Goal: Task Accomplishment & Management: Manage account settings

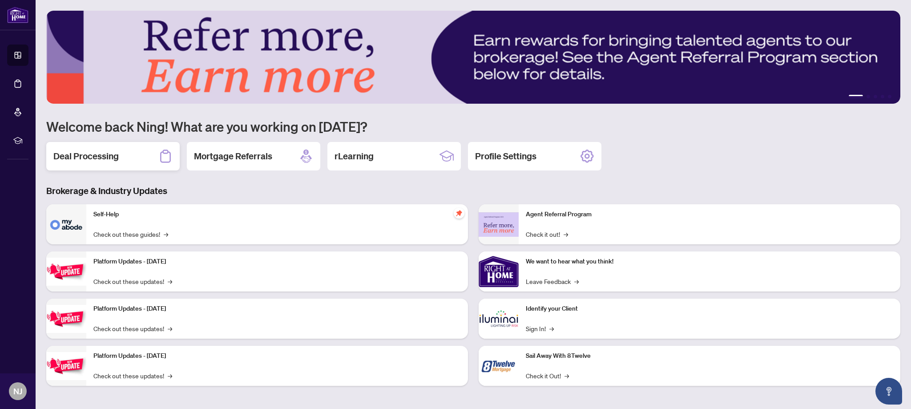
click at [71, 156] on h2 "Deal Processing" at bounding box center [85, 156] width 65 height 12
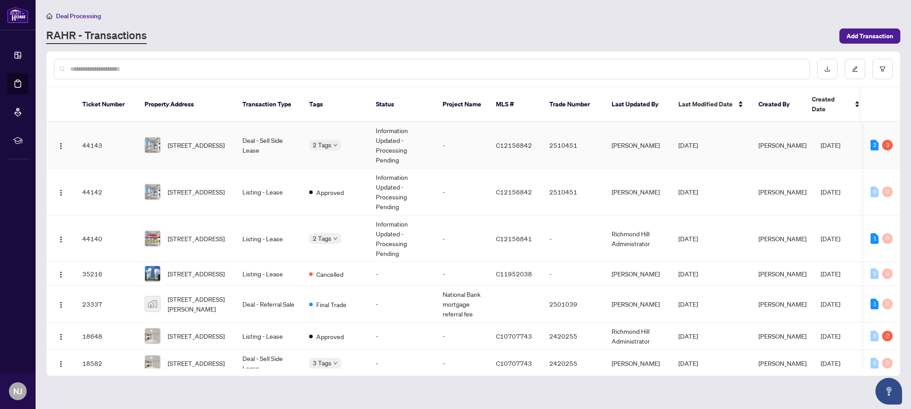
click at [338, 144] on body "Dashboard Deal Processing Mortgage Referrals rLearning [GEOGRAPHIC_DATA] [PERSO…" at bounding box center [455, 204] width 911 height 409
click at [338, 150] on span "Requires Additional Docs" at bounding box center [358, 150] width 67 height 10
click at [278, 146] on td "Deal - Sell Side Lease" at bounding box center [268, 145] width 67 height 47
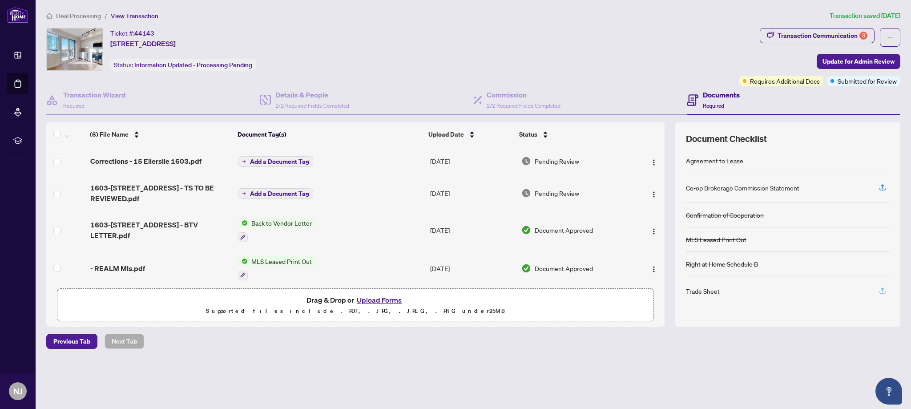
click at [883, 289] on icon "button" at bounding box center [882, 290] width 8 height 8
click at [717, 104] on span "Required" at bounding box center [713, 105] width 21 height 7
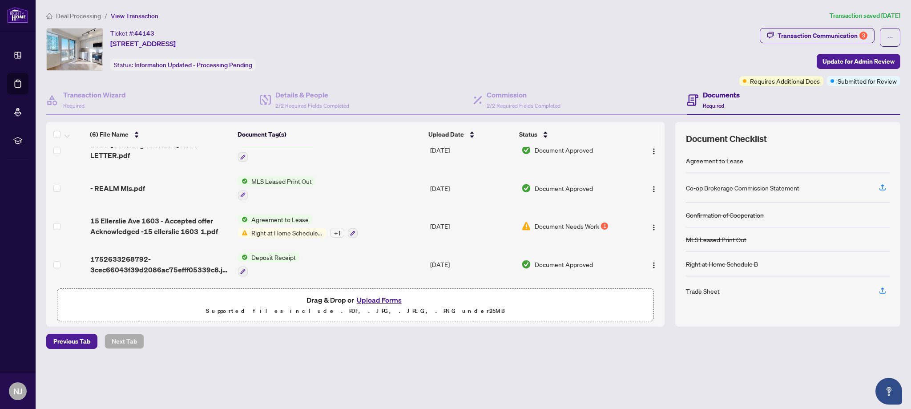
click at [586, 223] on span "Document Needs Work" at bounding box center [567, 226] width 64 height 10
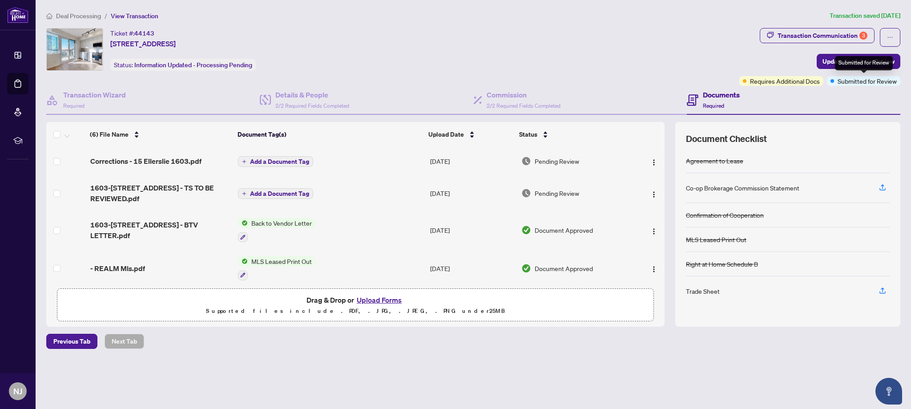
click at [875, 65] on div "Submitted for Review" at bounding box center [864, 63] width 58 height 14
click at [829, 64] on span "Update for Admin Review" at bounding box center [858, 61] width 72 height 14
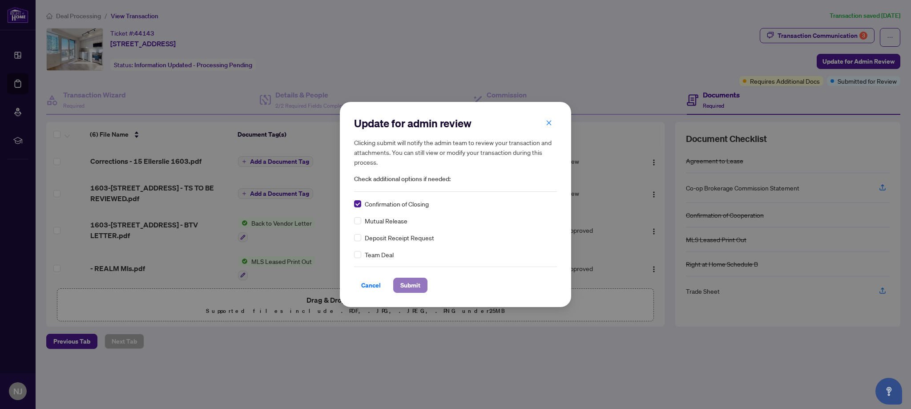
click at [409, 285] on span "Submit" at bounding box center [410, 285] width 20 height 14
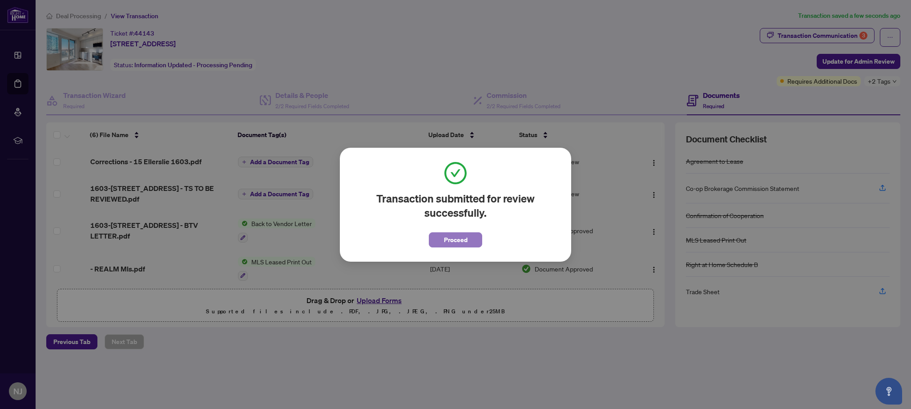
click at [462, 240] on span "Proceed" at bounding box center [456, 240] width 24 height 14
